Goal: Task Accomplishment & Management: Manage account settings

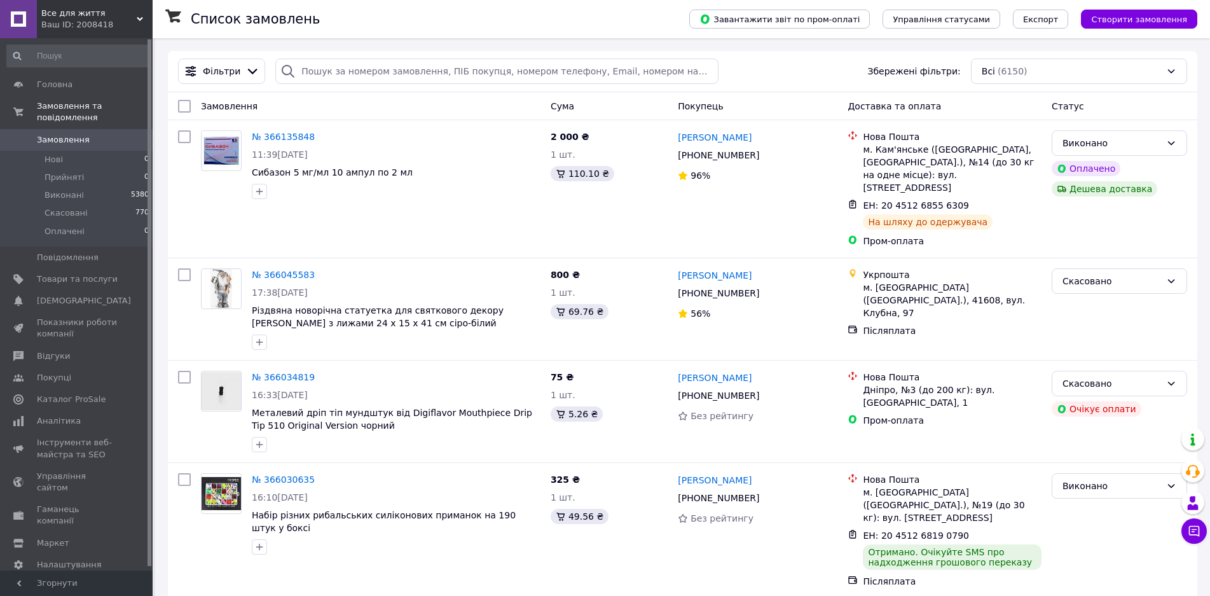
drag, startPoint x: 279, startPoint y: 467, endPoint x: 181, endPoint y: 333, distance: 165.6
click at [278, 474] on link "№ 366030635" at bounding box center [283, 479] width 63 height 10
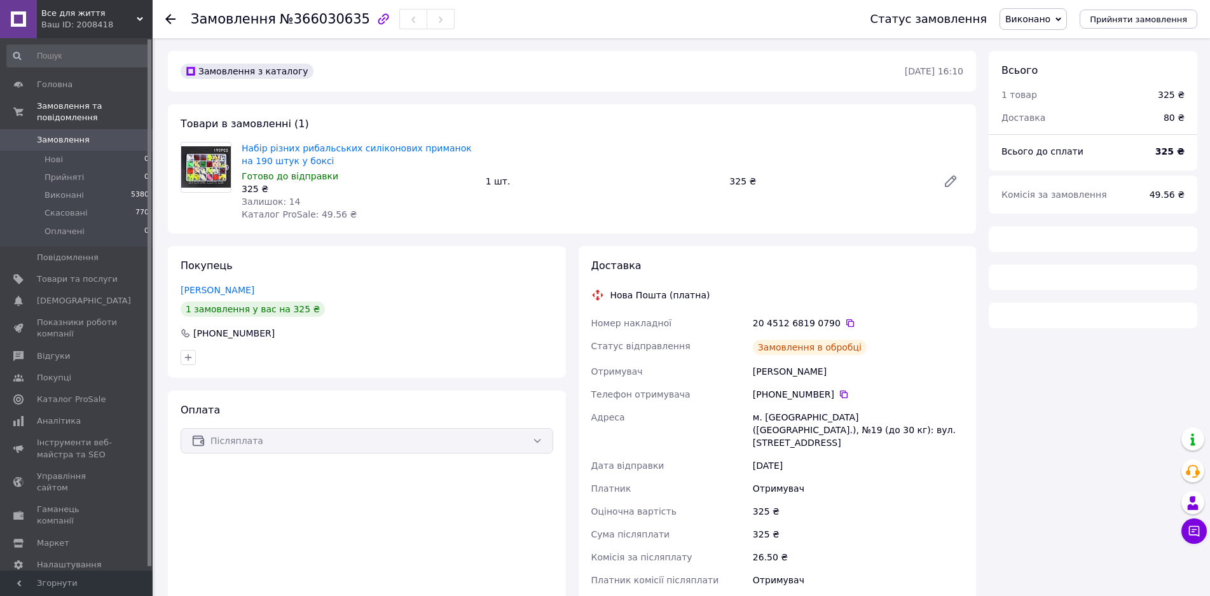
click at [63, 134] on span "Замовлення" at bounding box center [63, 139] width 53 height 11
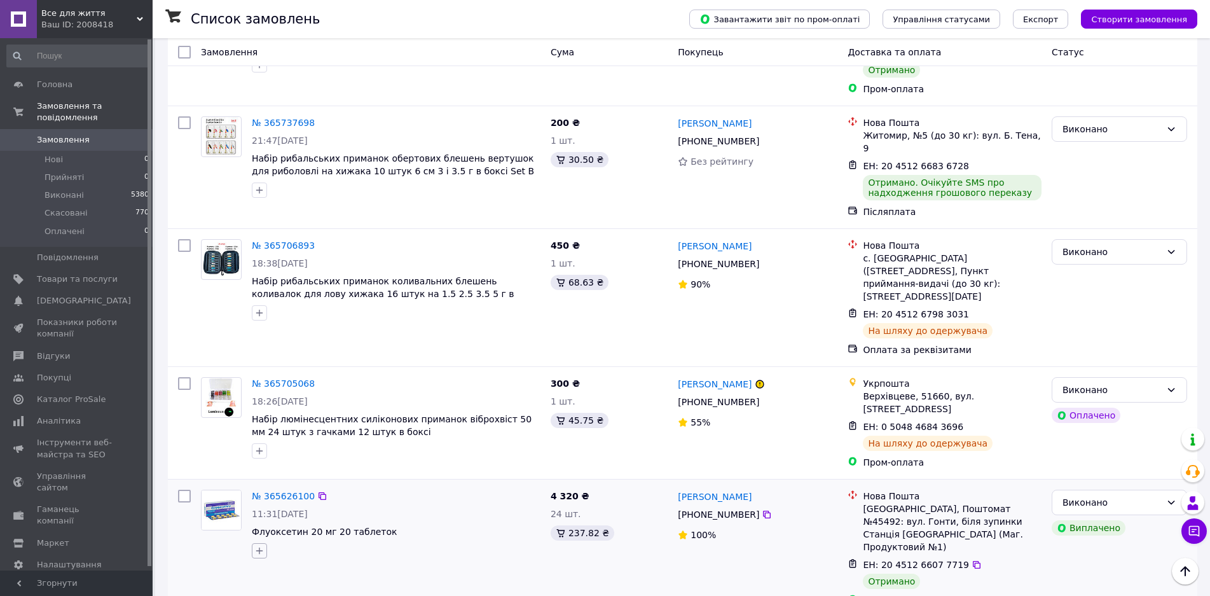
scroll to position [1526, 0]
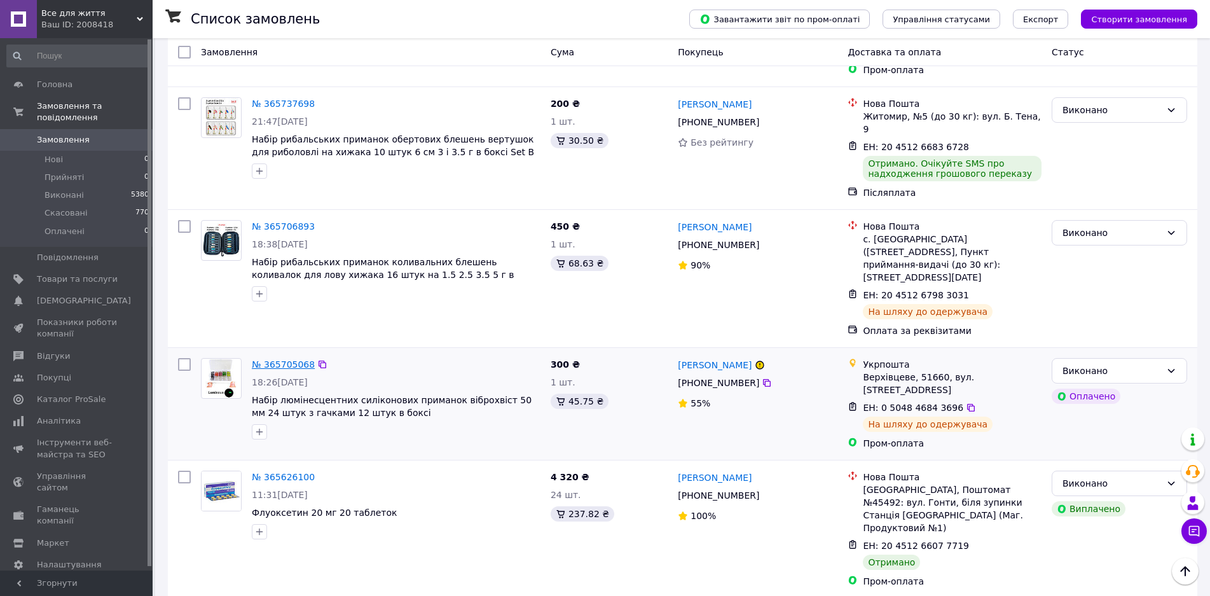
click at [259, 359] on link "№ 365705068" at bounding box center [283, 364] width 63 height 10
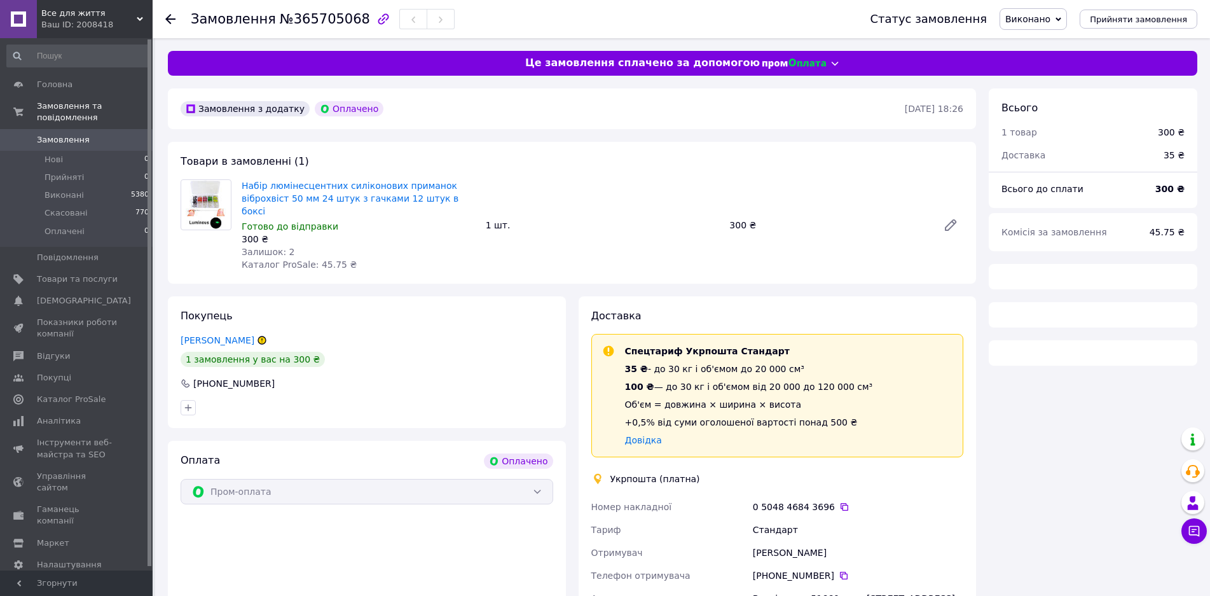
click at [73, 134] on span "Замовлення" at bounding box center [63, 139] width 53 height 11
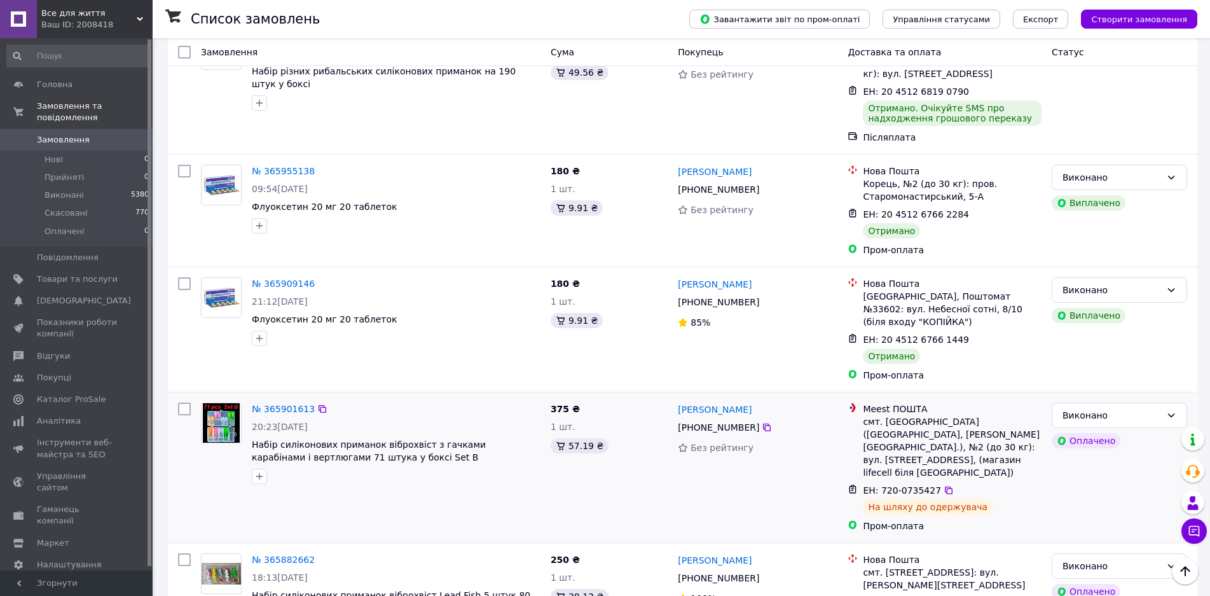
scroll to position [445, 0]
click at [275, 402] on link "№ 365901613" at bounding box center [283, 407] width 63 height 10
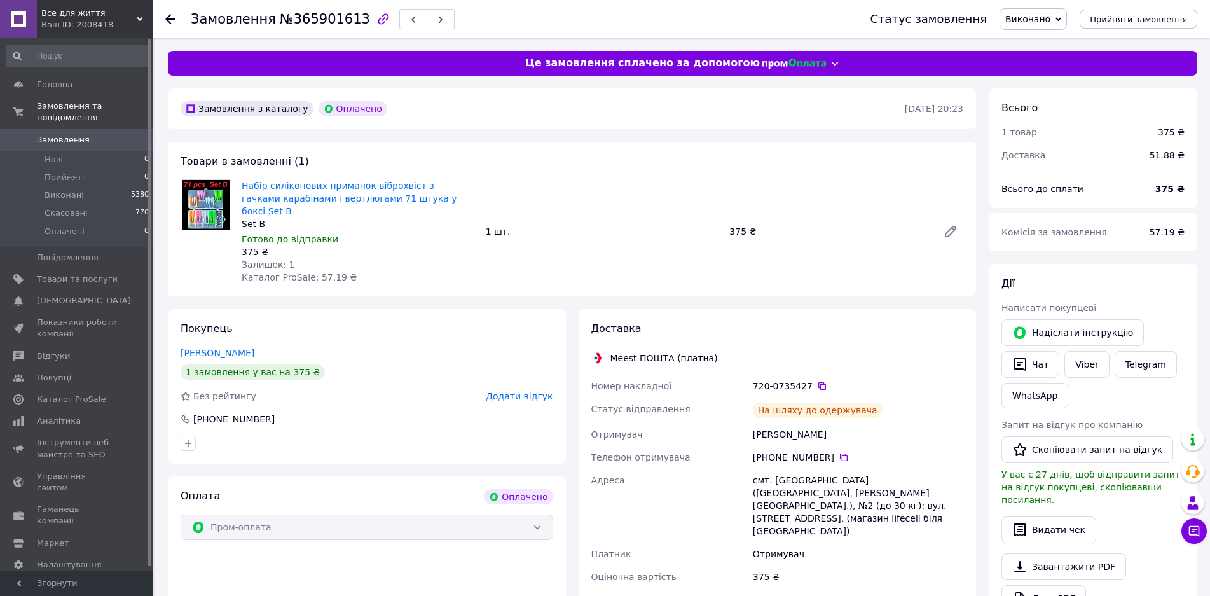
click at [54, 134] on span "Замовлення" at bounding box center [63, 139] width 53 height 11
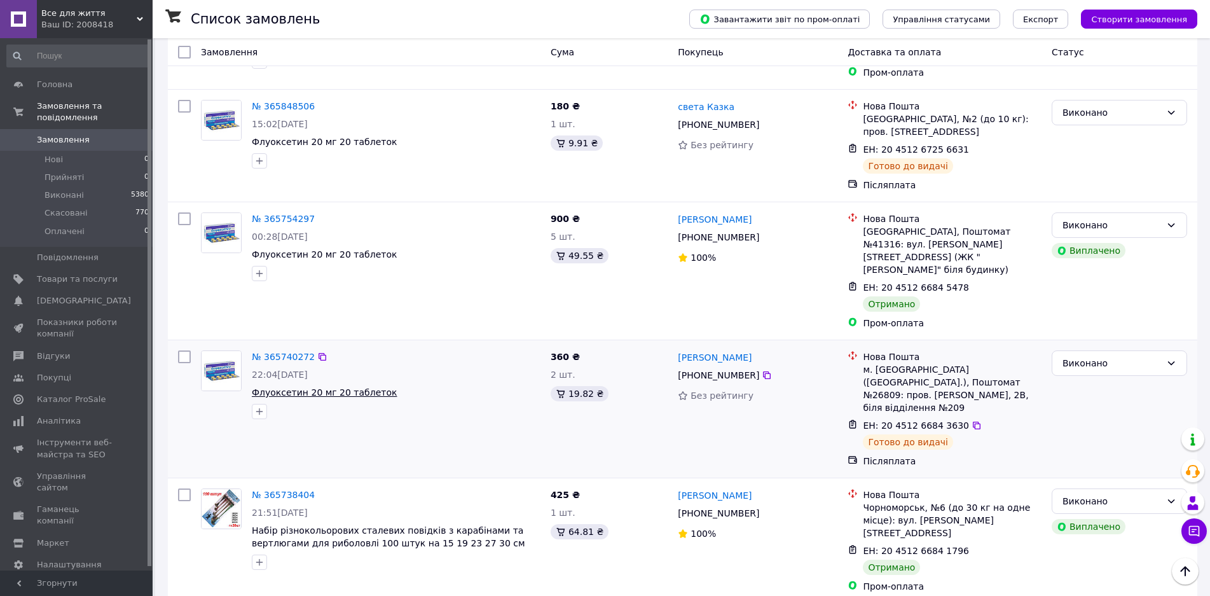
scroll to position [1017, 0]
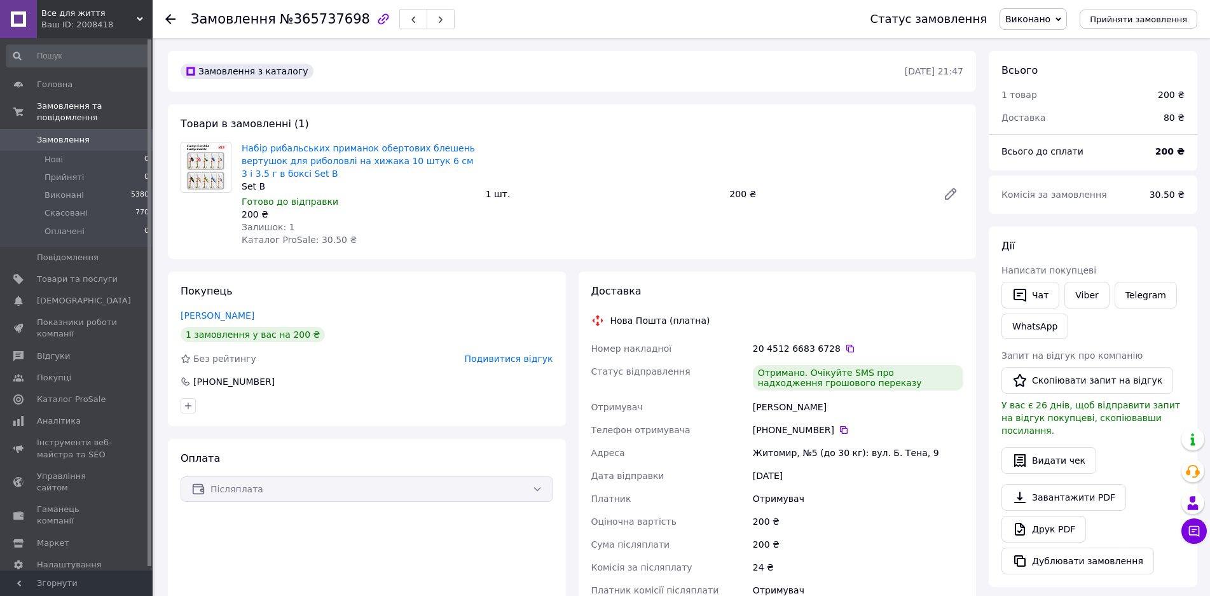
click at [61, 134] on span "Замовлення" at bounding box center [63, 139] width 53 height 11
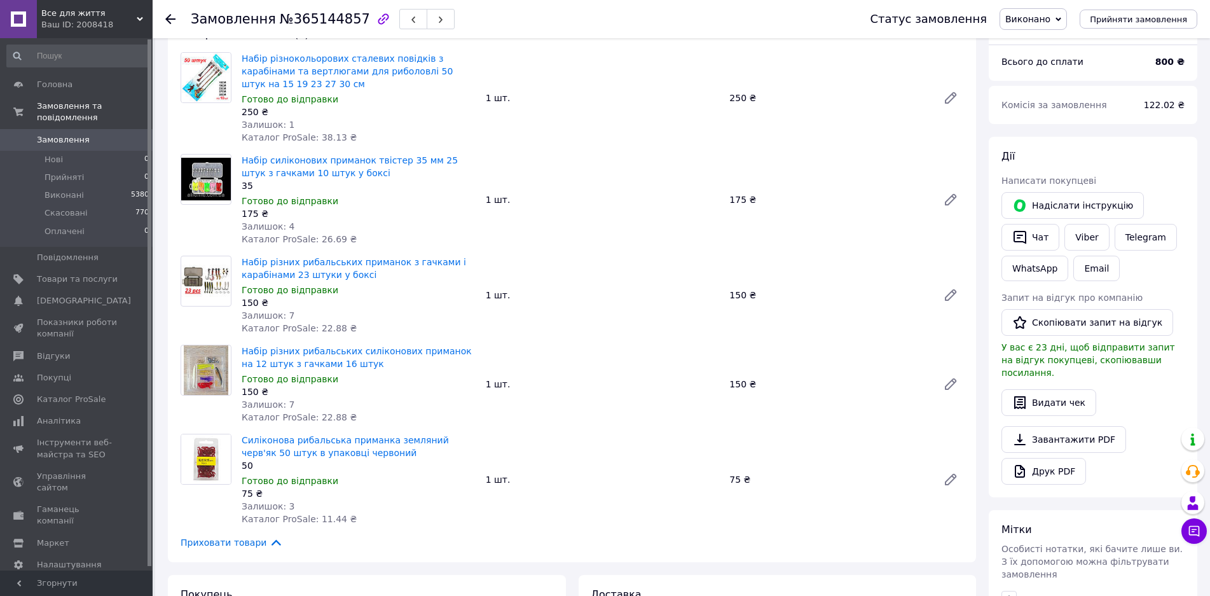
scroll to position [64, 0]
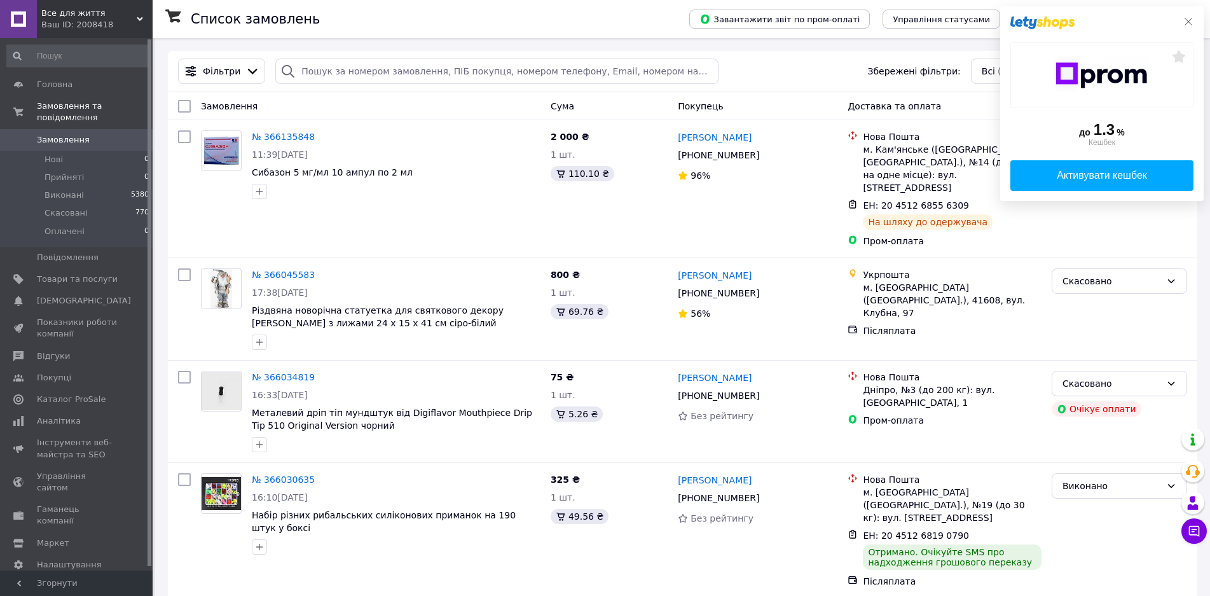
click at [1188, 20] on icon at bounding box center [1188, 22] width 10 height 10
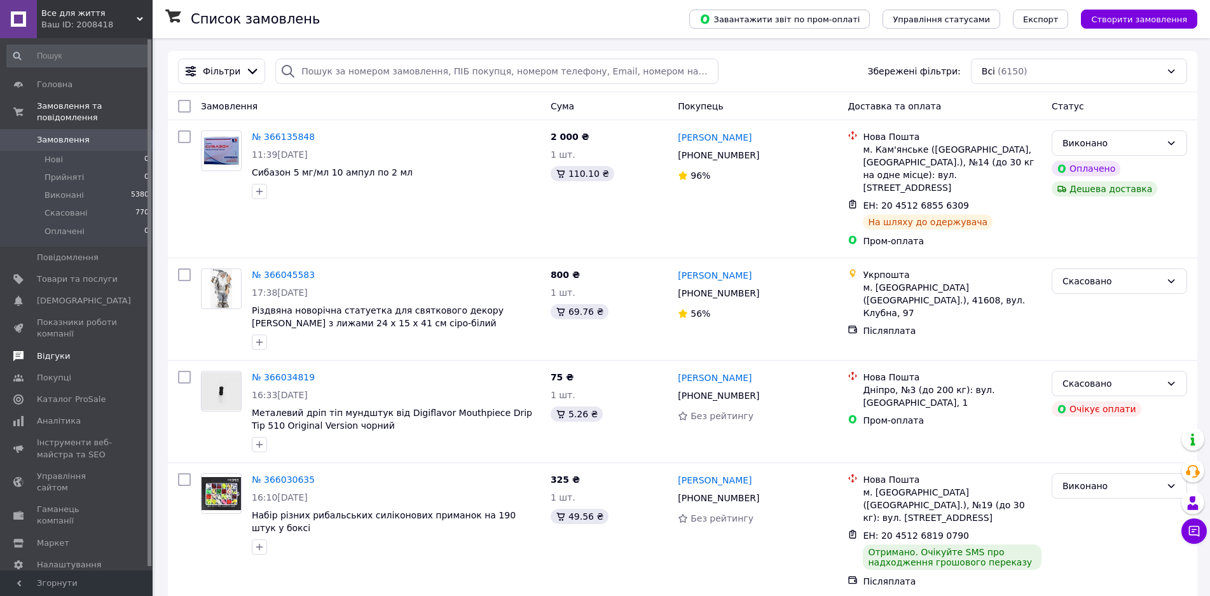
click at [65, 350] on span "Відгуки" at bounding box center [77, 355] width 81 height 11
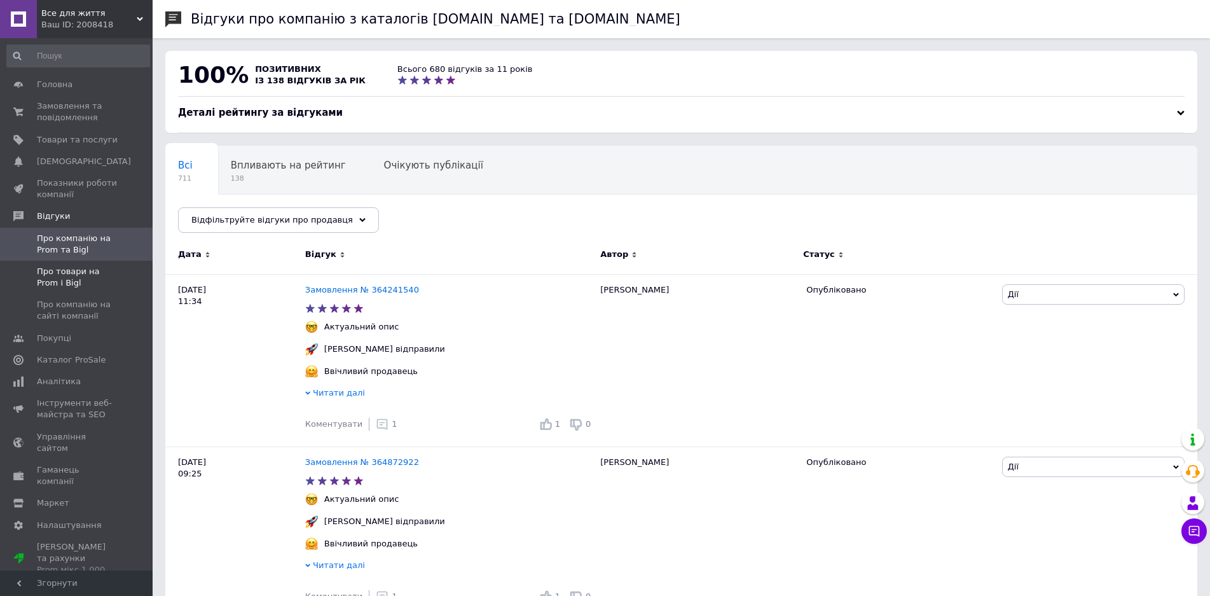
click at [60, 275] on span "Про товари на Prom і Bigl" at bounding box center [77, 277] width 81 height 23
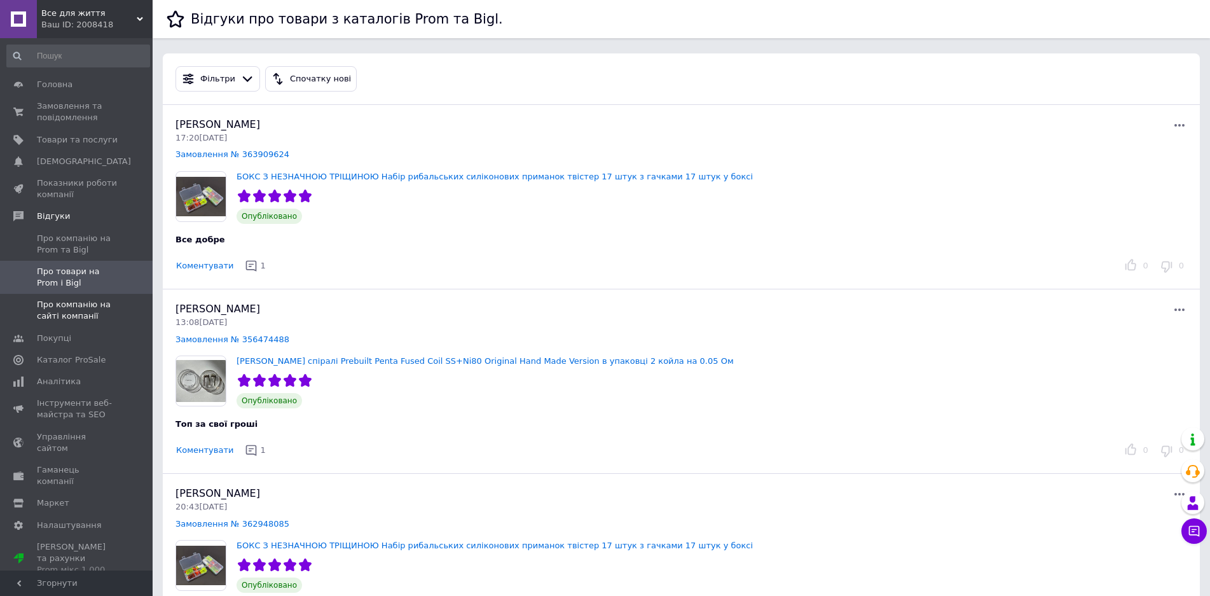
click at [72, 299] on span "Про компанію на сайті компанії" at bounding box center [77, 310] width 81 height 23
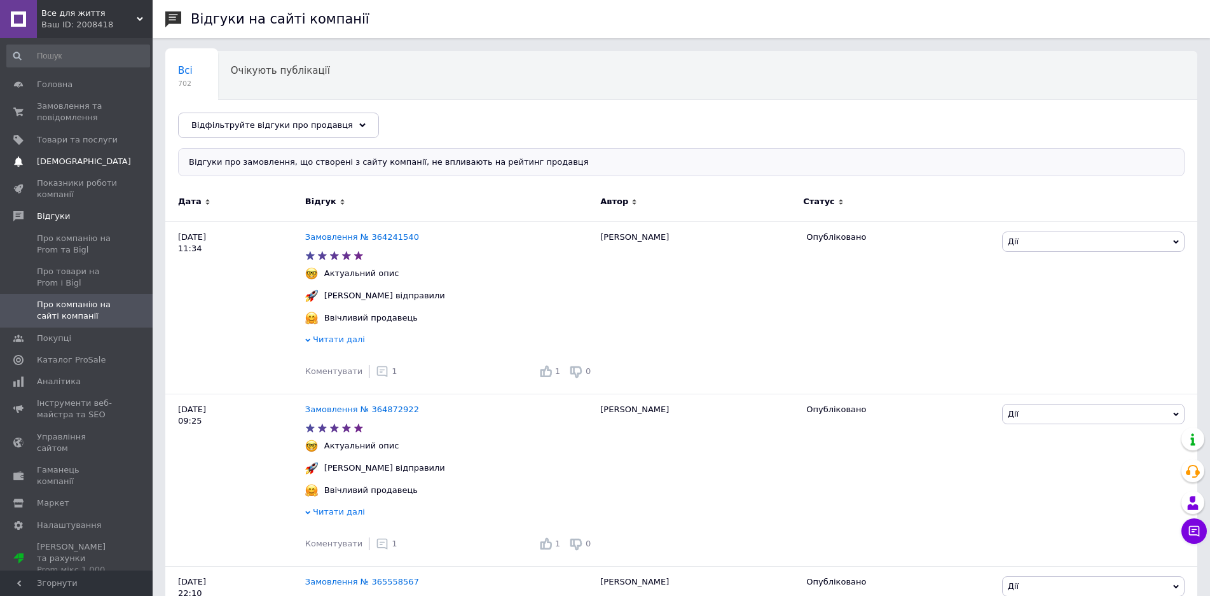
click at [69, 154] on link "Сповіщення 0 0" at bounding box center [78, 162] width 156 height 22
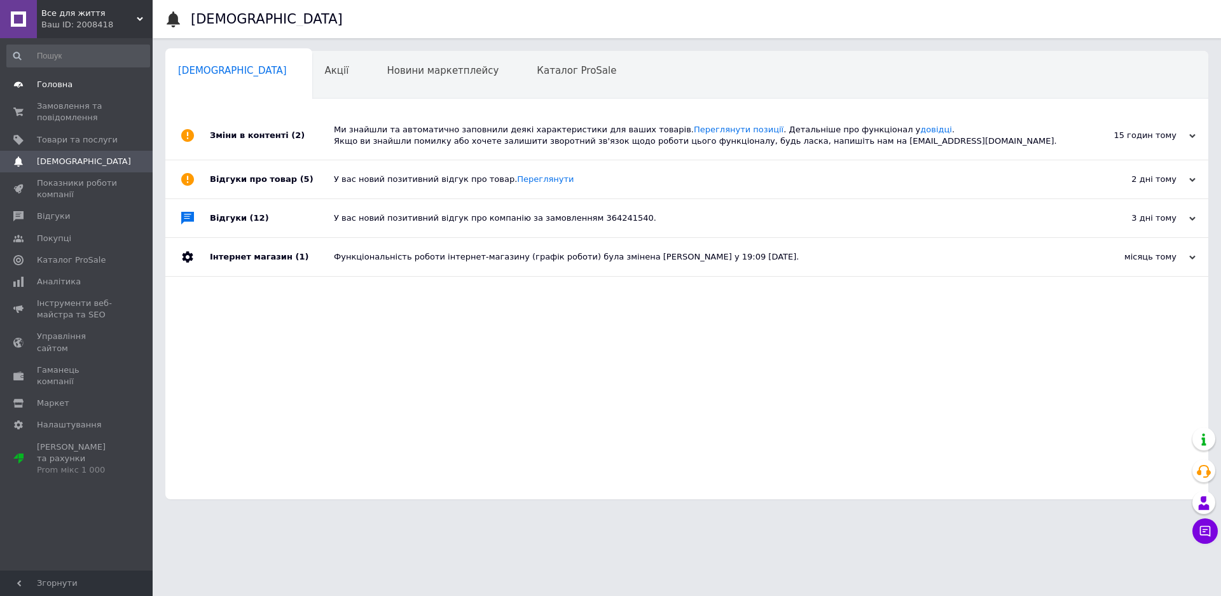
click at [65, 86] on span "Головна" at bounding box center [55, 84] width 36 height 11
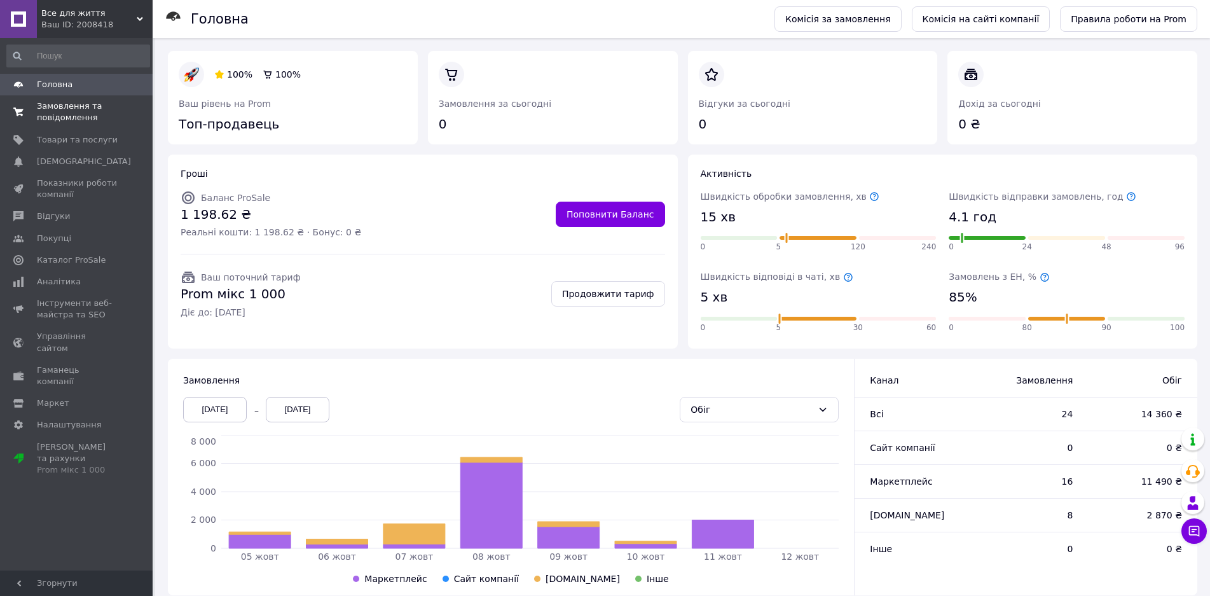
click at [76, 103] on span "Замовлення та повідомлення" at bounding box center [77, 111] width 81 height 23
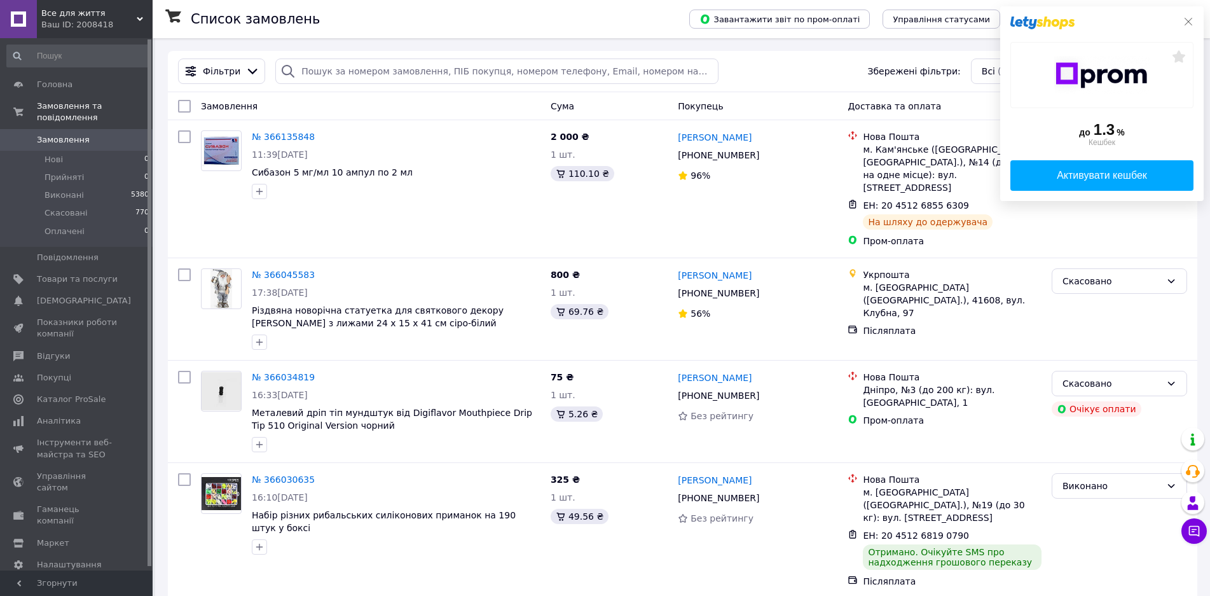
click at [1188, 19] on icon at bounding box center [1188, 22] width 10 height 10
